Goal: Task Accomplishment & Management: Manage account settings

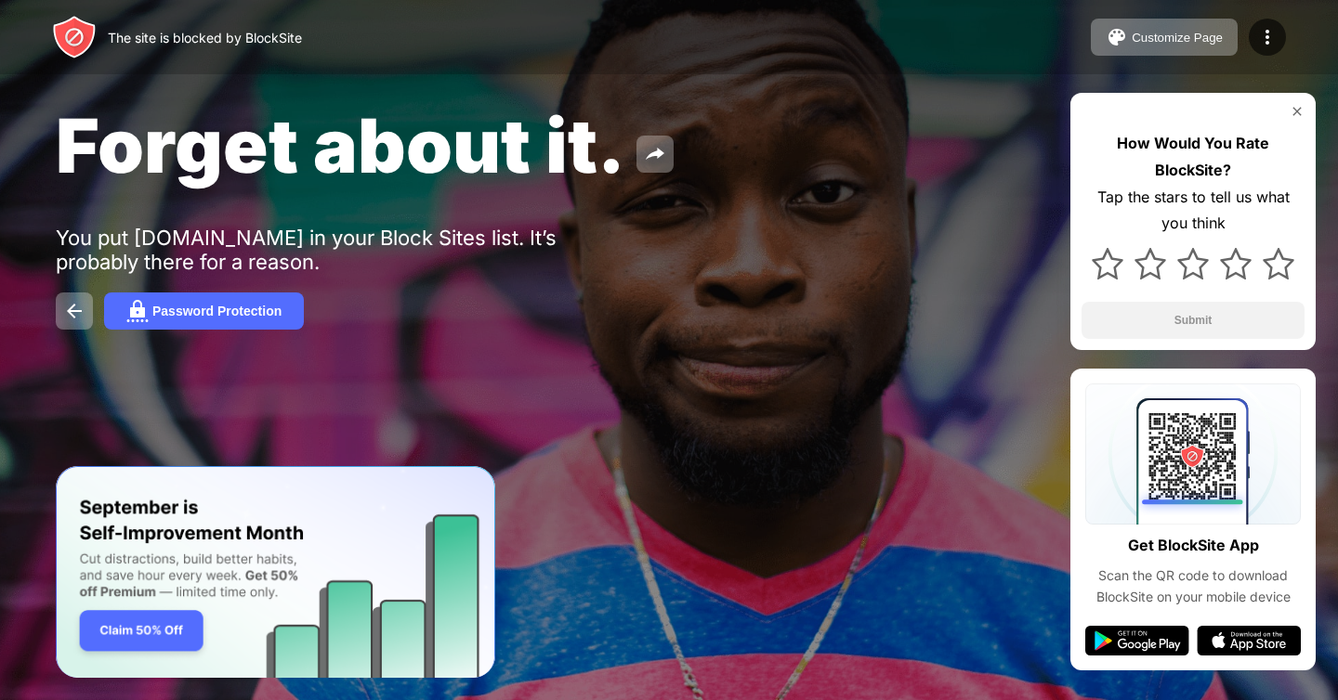
click at [1280, 8] on div "The site is blocked by BlockSite Customize Page Edit Block List Redirect Custom…" at bounding box center [669, 37] width 1338 height 74
click at [1275, 20] on div at bounding box center [1267, 37] width 37 height 37
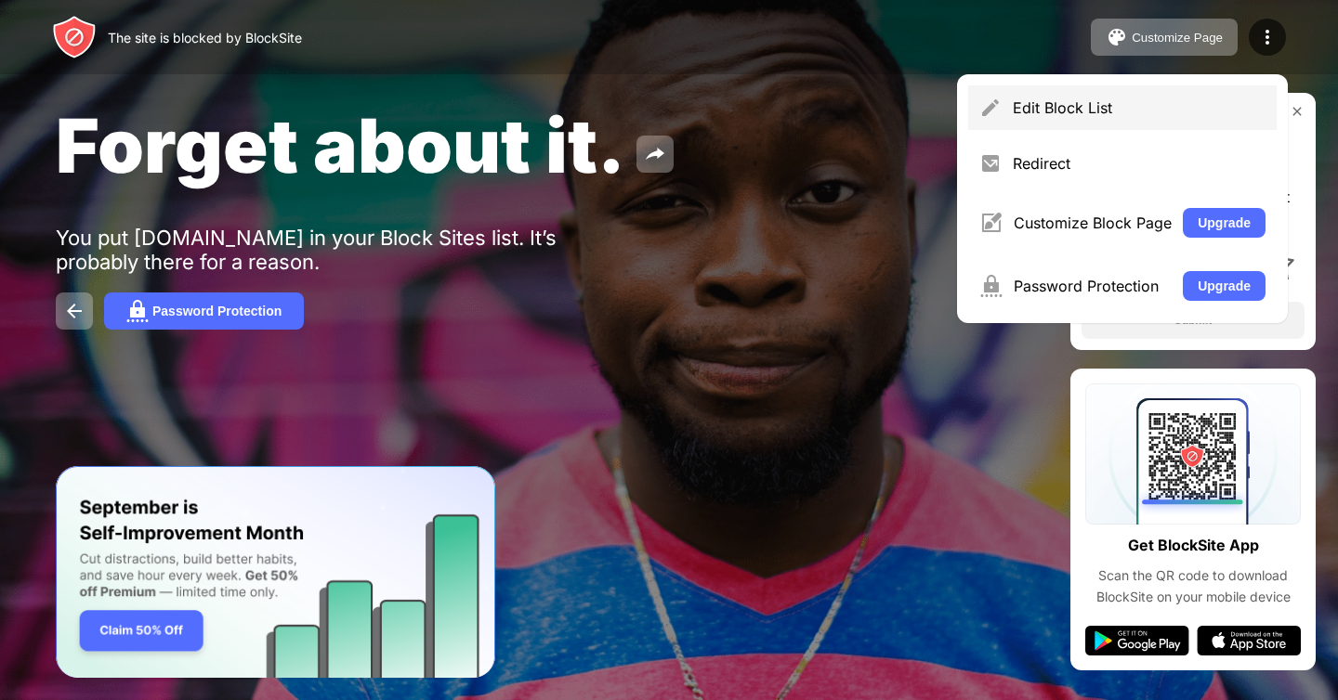
click at [1035, 100] on div "Edit Block List" at bounding box center [1139, 107] width 253 height 19
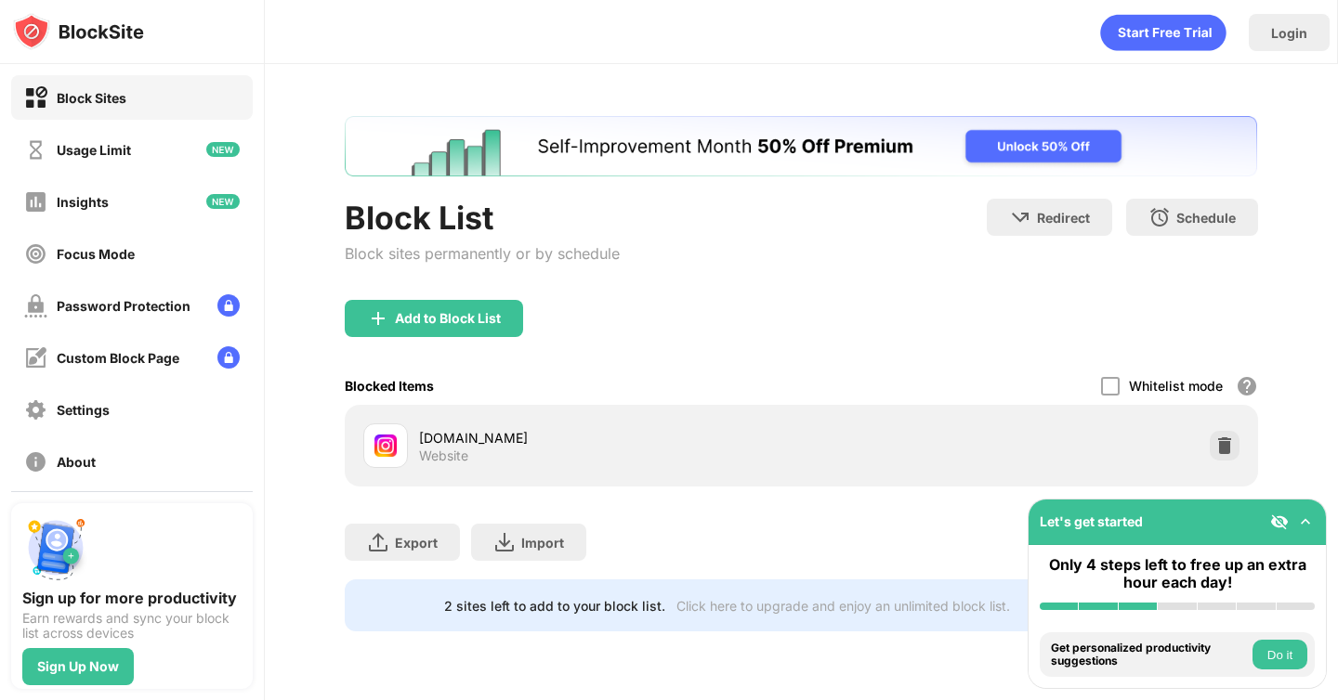
click at [1213, 444] on div at bounding box center [1225, 446] width 30 height 30
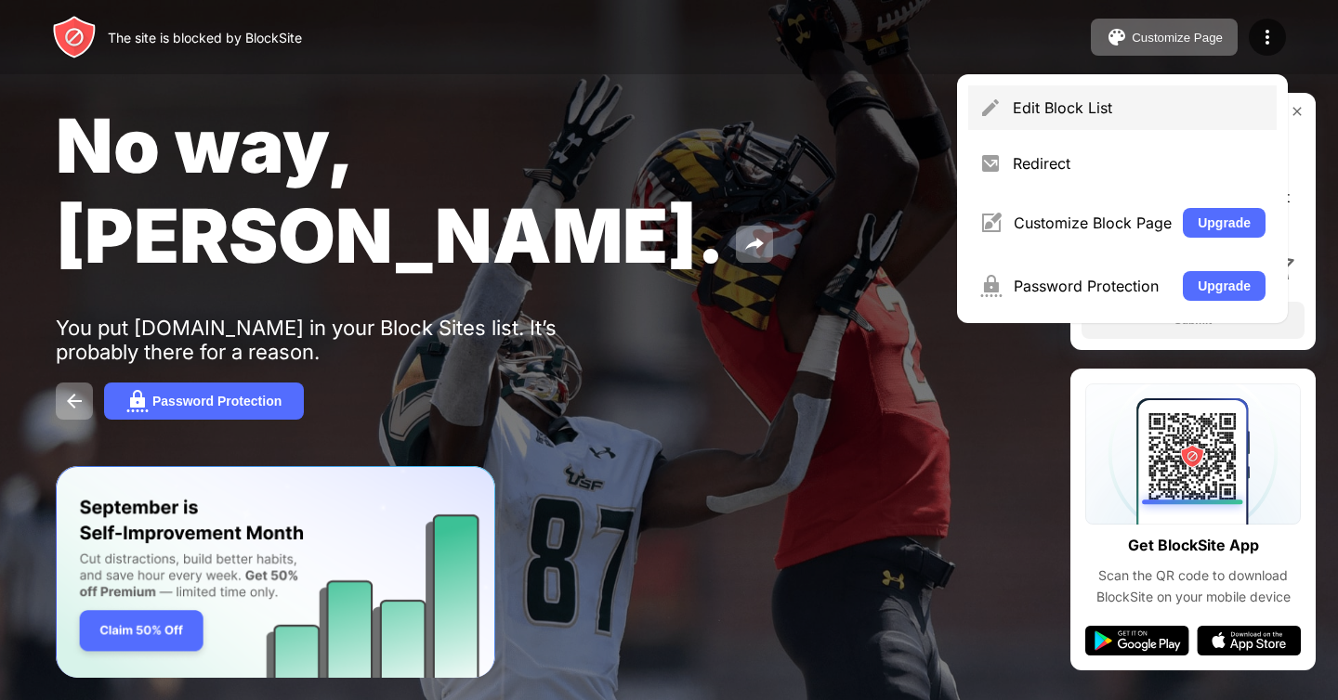
click at [1100, 106] on div "Edit Block List" at bounding box center [1139, 107] width 253 height 19
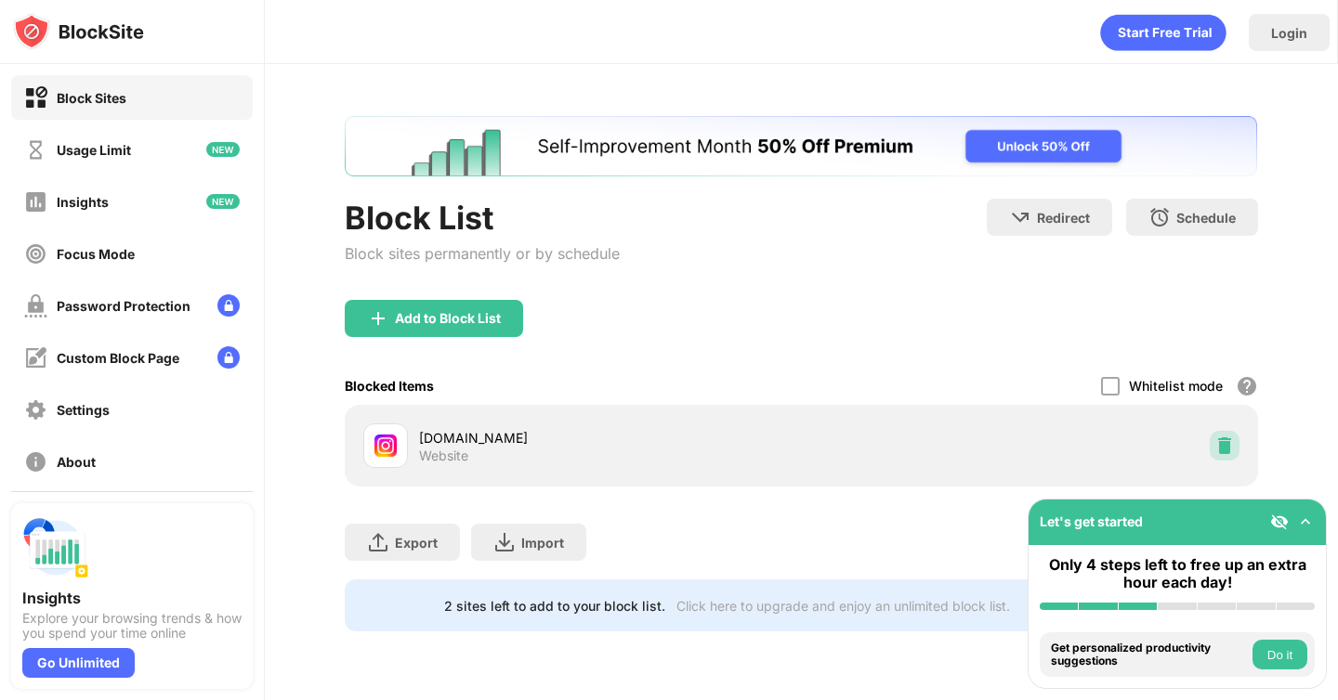
click at [1227, 440] on img at bounding box center [1224, 446] width 19 height 19
